Goal: Task Accomplishment & Management: Manage account settings

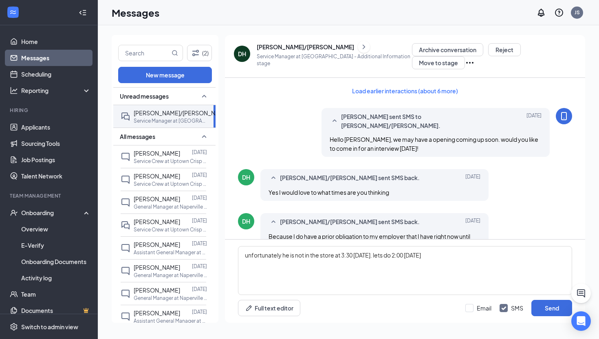
scroll to position [349, 0]
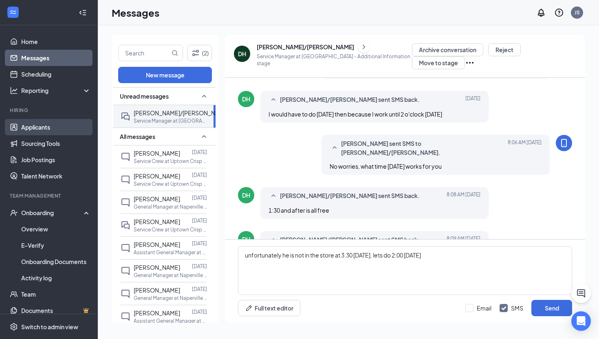
click at [51, 127] on link "Applicants" at bounding box center [56, 127] width 70 height 16
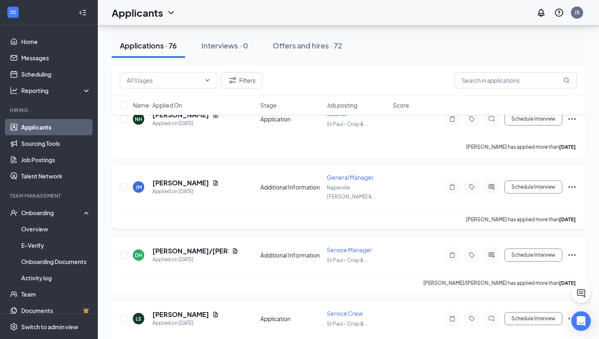
scroll to position [543, 0]
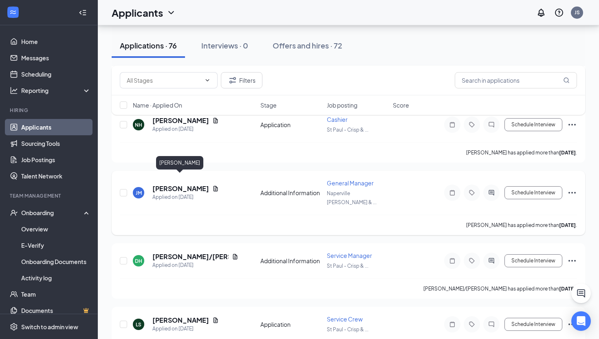
click at [190, 184] on h5 "[PERSON_NAME]" at bounding box center [180, 188] width 57 height 9
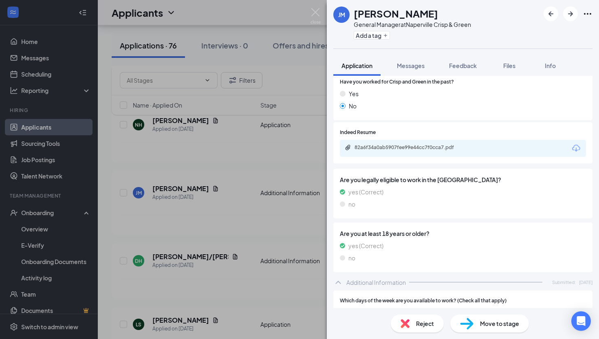
scroll to position [135, 0]
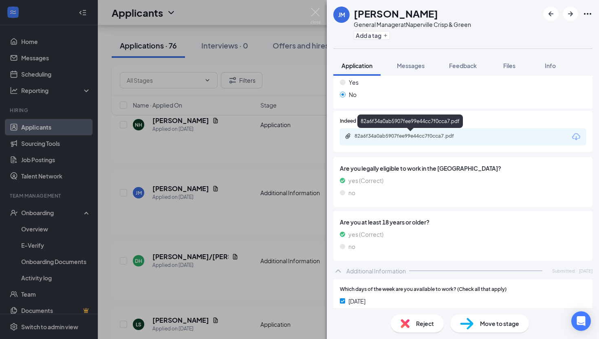
click at [379, 140] on div "82a6f34a0ab5907fee99e44cc7f0cca7.pdf" at bounding box center [411, 137] width 132 height 8
click at [583, 17] on icon "Ellipses" at bounding box center [587, 14] width 10 height 10
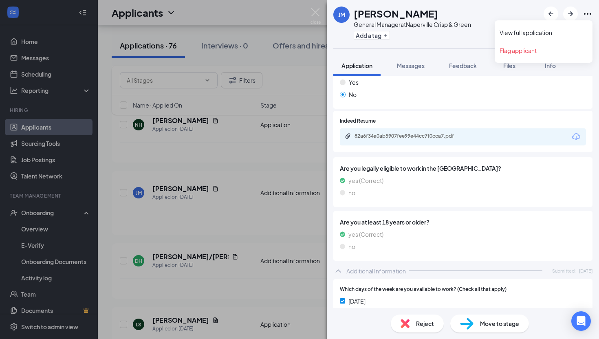
click at [584, 15] on icon "Ellipses" at bounding box center [587, 14] width 10 height 10
click at [586, 14] on icon "Ellipses" at bounding box center [587, 14] width 10 height 10
click at [316, 1] on div "[PERSON_NAME] [PERSON_NAME] General Manager at Naperville Crisp & Green Add a t…" at bounding box center [299, 169] width 599 height 339
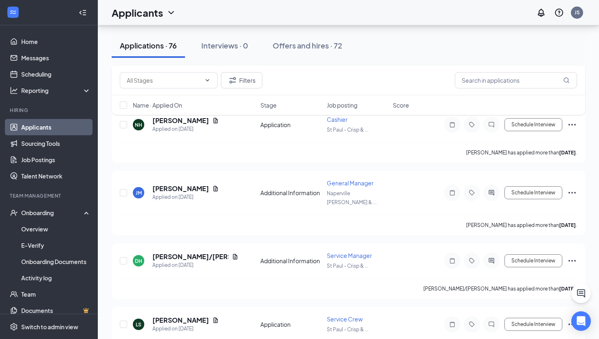
click at [316, 11] on div "Applicants JS" at bounding box center [348, 12] width 501 height 25
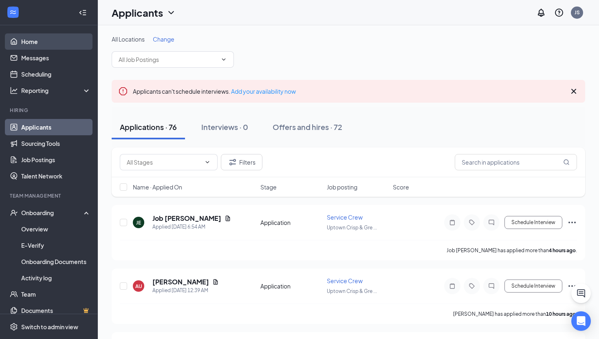
click at [34, 45] on link "Home" at bounding box center [56, 41] width 70 height 16
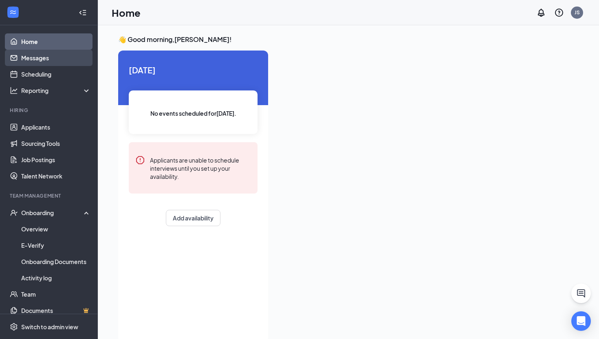
click at [37, 61] on link "Messages" at bounding box center [56, 58] width 70 height 16
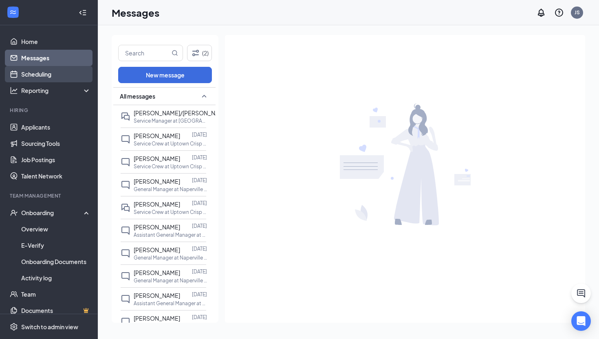
click at [42, 76] on link "Scheduling" at bounding box center [56, 74] width 70 height 16
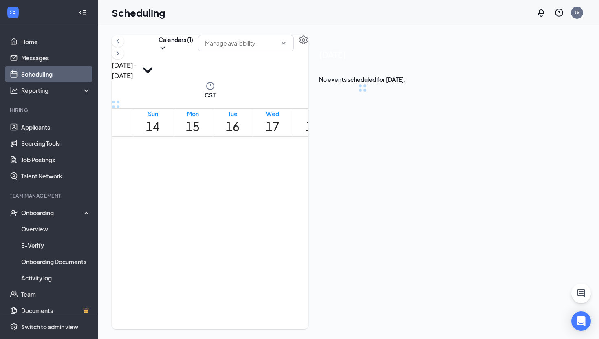
scroll to position [400, 0]
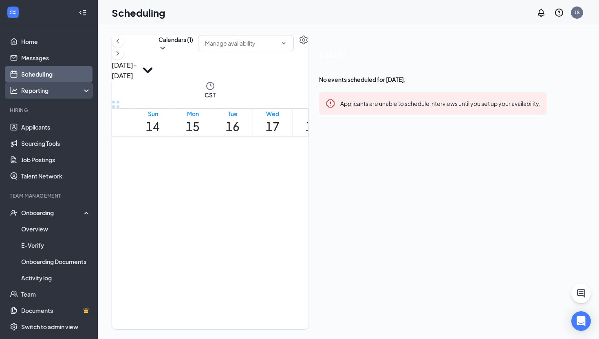
click at [44, 92] on div "Reporting" at bounding box center [56, 90] width 70 height 8
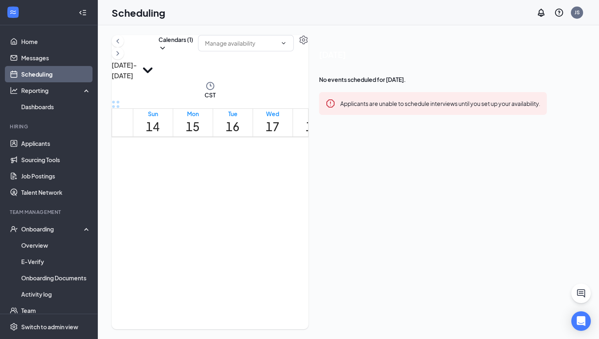
click at [44, 77] on link "Scheduling" at bounding box center [56, 74] width 70 height 16
